Goal: Communication & Community: Answer question/provide support

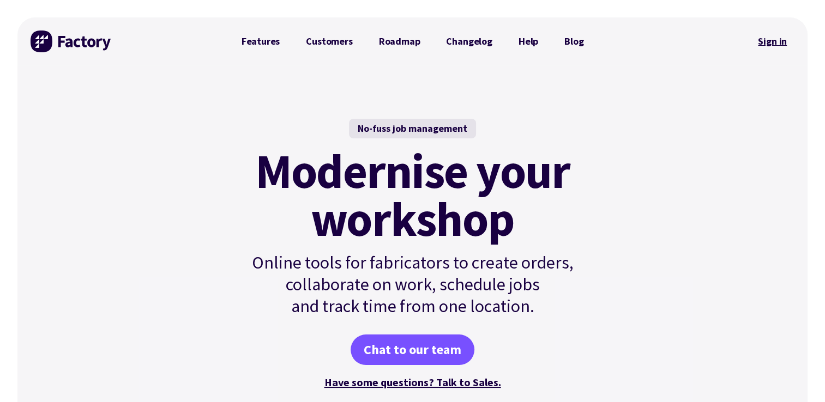
click at [770, 40] on link "Sign in" at bounding box center [772, 41] width 44 height 25
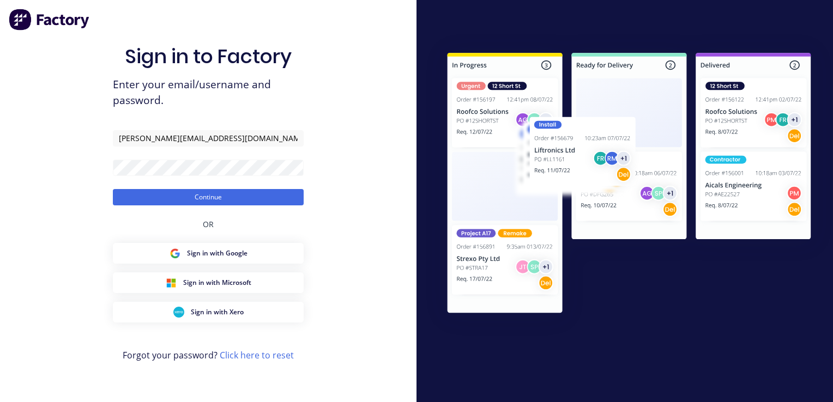
click at [113, 189] on button "Continue" at bounding box center [208, 197] width 191 height 16
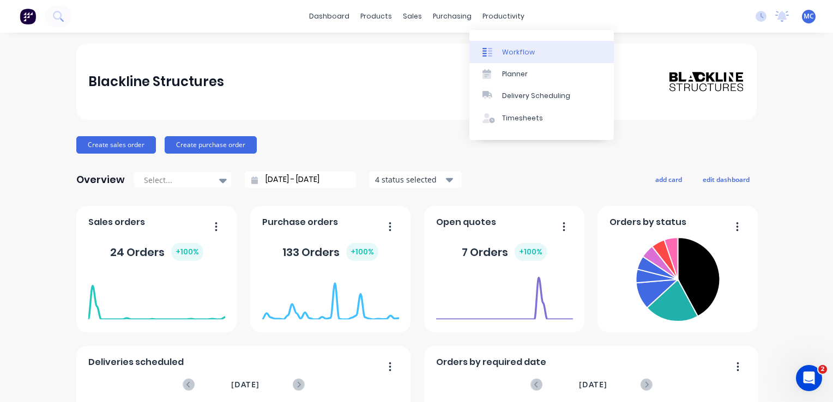
click at [510, 47] on div "Workflow" at bounding box center [518, 52] width 33 height 10
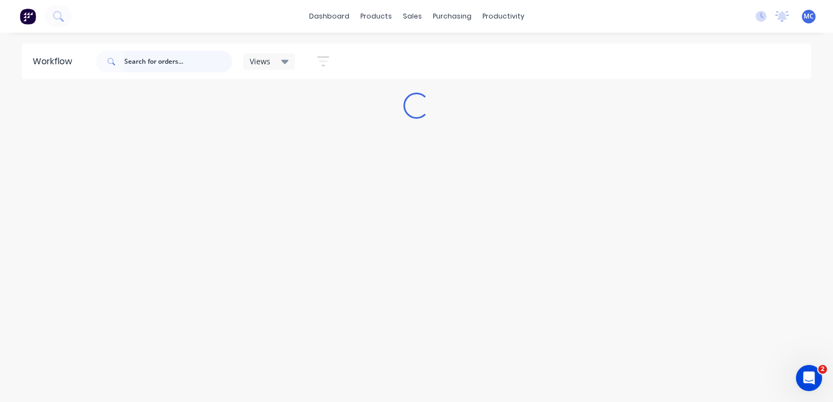
click at [153, 62] on input "text" at bounding box center [178, 62] width 108 height 22
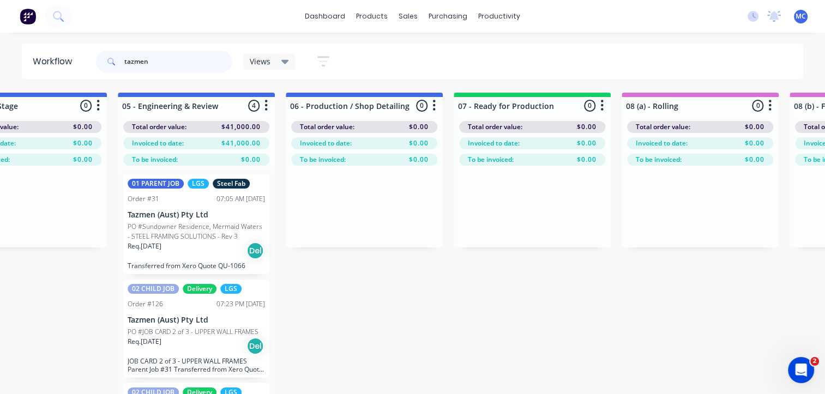
scroll to position [0, 573]
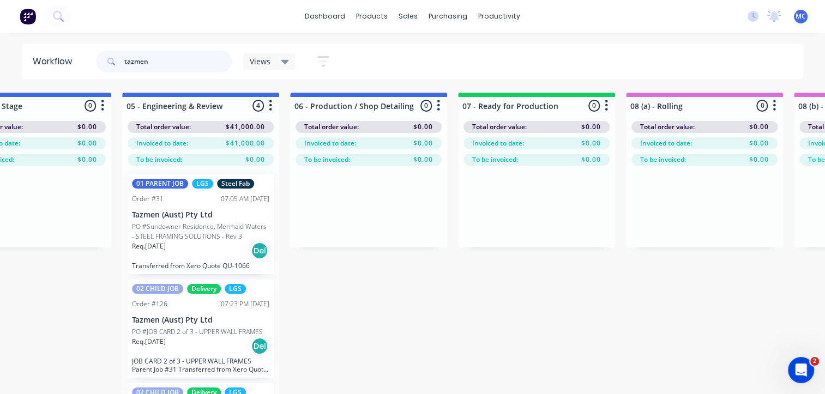
type input "tazmen"
click at [183, 226] on p "PO #Sundowner Residence, Mermaid Waters - STEEL FRAMING SOLUTIONS - Rev 3" at bounding box center [200, 232] width 137 height 20
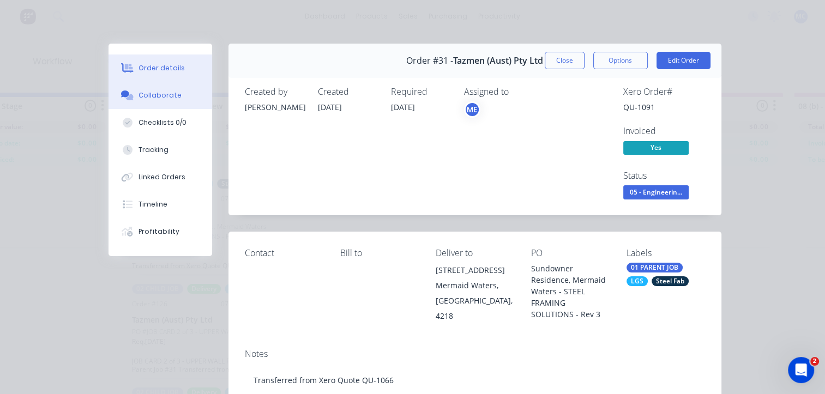
click at [165, 97] on div "Collaborate" at bounding box center [160, 96] width 43 height 10
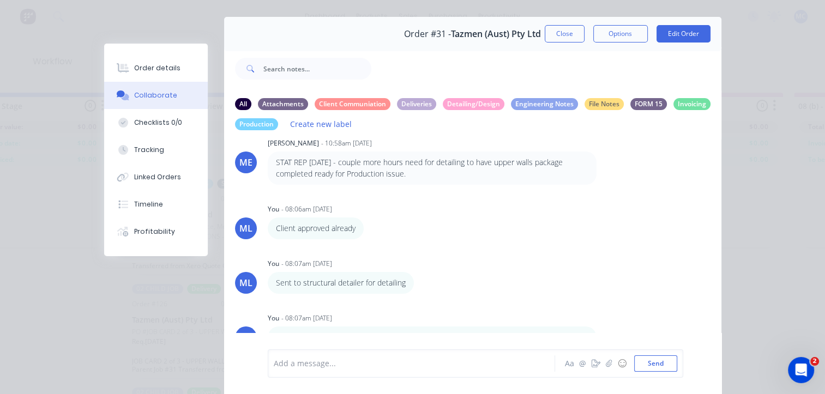
scroll to position [76, 0]
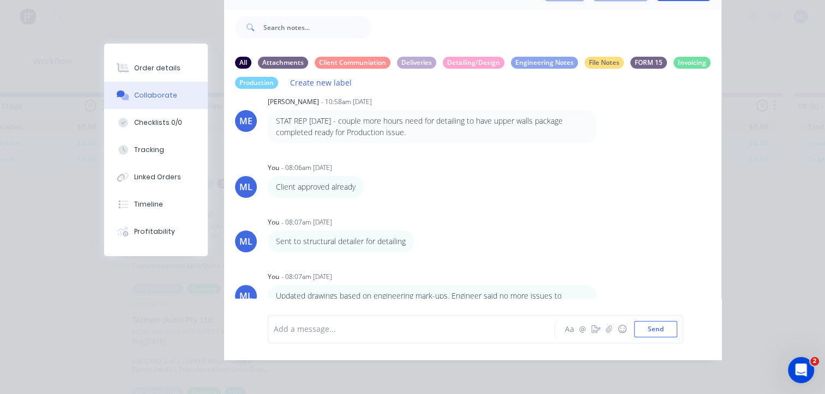
click at [432, 331] on div at bounding box center [414, 328] width 280 height 11
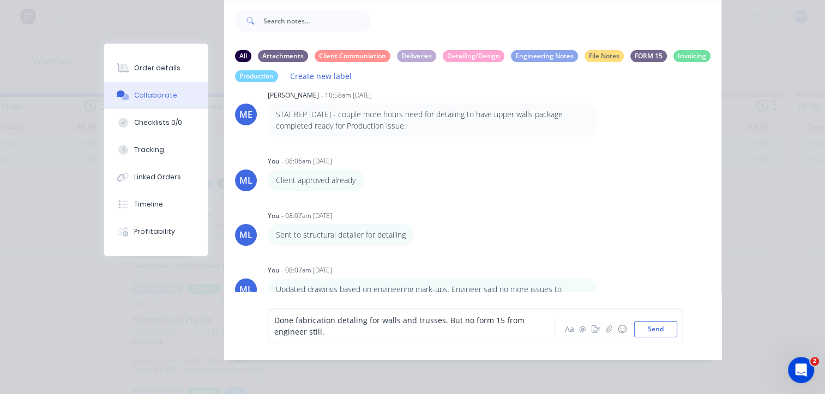
click at [435, 326] on span "Done fabrication detaling for walls and trusses. But no form 15 from engineer s…" at bounding box center [400, 326] width 253 height 22
click at [521, 333] on div "Done fabrication detaling for walls and trusses, please check before fabricatio…" at bounding box center [414, 326] width 280 height 23
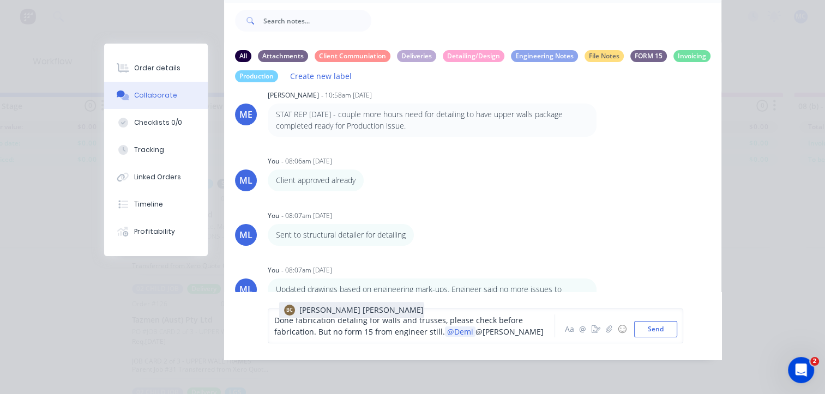
drag, startPoint x: 336, startPoint y: 314, endPoint x: 347, endPoint y: 317, distance: 12.1
click at [655, 334] on button "Send" at bounding box center [655, 329] width 43 height 16
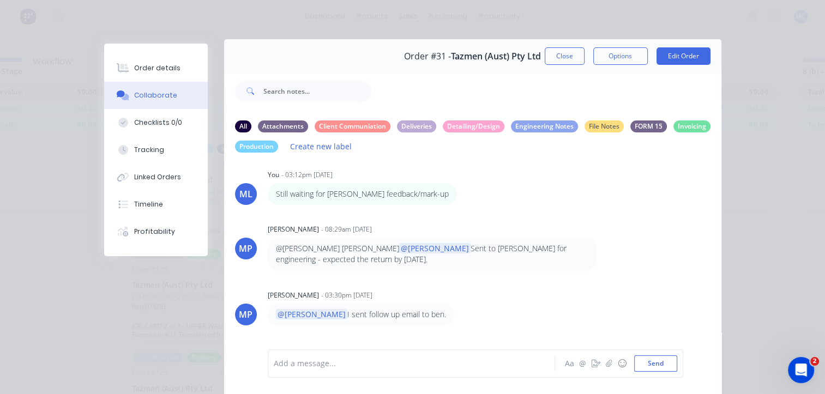
scroll to position [0, 0]
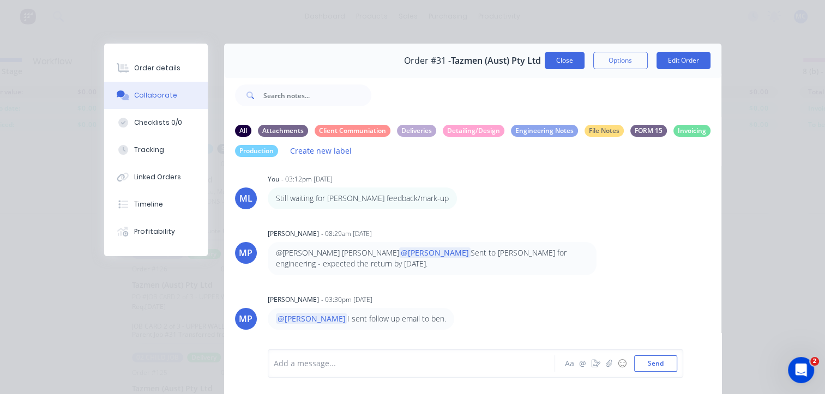
click at [563, 68] on button "Close" at bounding box center [565, 60] width 40 height 17
